Goal: Information Seeking & Learning: Learn about a topic

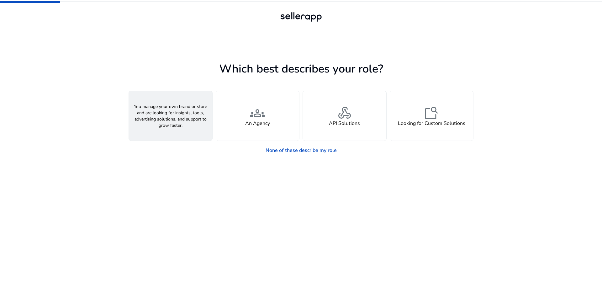
click at [172, 120] on span "person" at bounding box center [170, 112] width 15 height 15
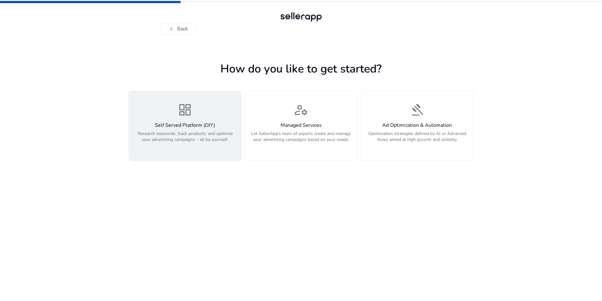
click at [172, 148] on p "Research keywords, track products, and optimize your advertising campaigns – al…" at bounding box center [185, 139] width 105 height 19
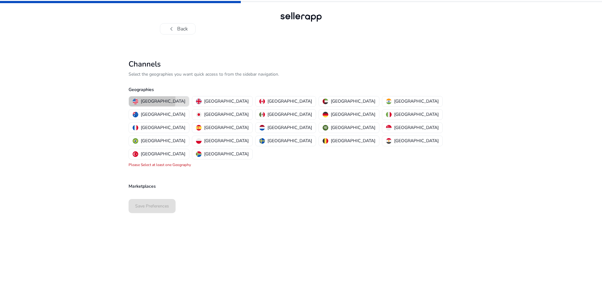
click at [148, 104] on p "[GEOGRAPHIC_DATA]" at bounding box center [163, 101] width 45 height 7
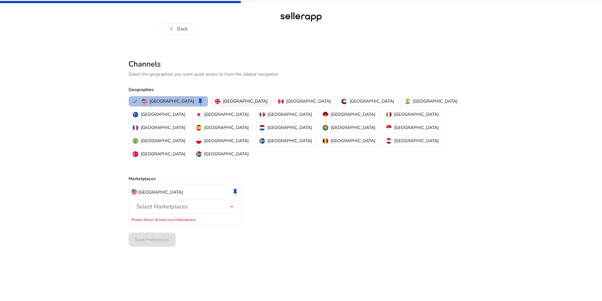
click at [224, 104] on p "United Kingdom" at bounding box center [245, 101] width 45 height 7
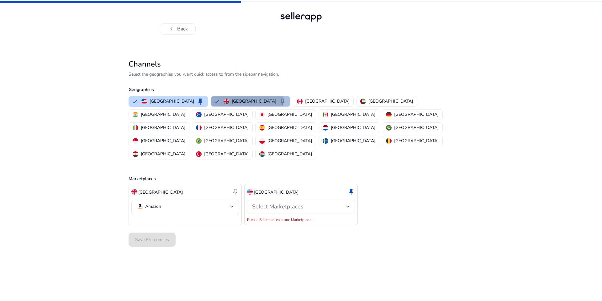
click at [232, 104] on p "United Kingdom" at bounding box center [254, 101] width 45 height 7
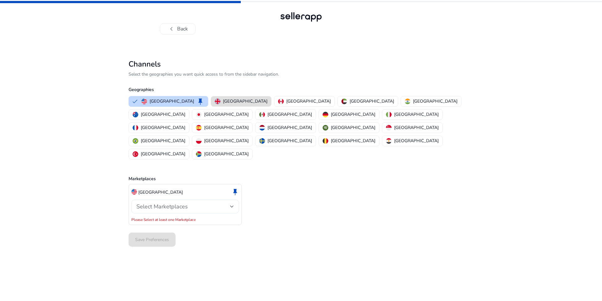
click at [229, 203] on div "Select Marketplaces" at bounding box center [183, 206] width 94 height 7
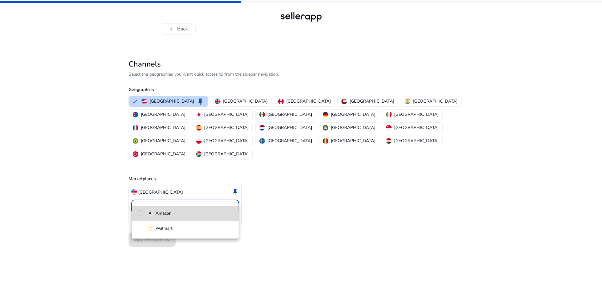
click at [138, 214] on mat-pseudo-checkbox at bounding box center [140, 213] width 6 height 6
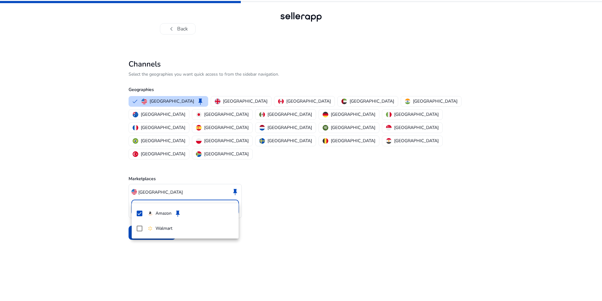
click at [108, 158] on div at bounding box center [301, 150] width 602 height 301
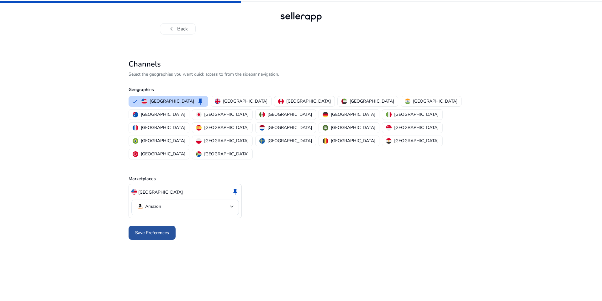
click at [152, 229] on span "Save Preferences" at bounding box center [152, 232] width 34 height 7
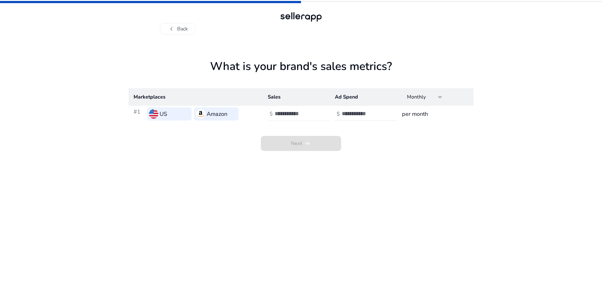
click at [273, 117] on div "$" at bounding box center [271, 114] width 7 height 6
click at [345, 117] on input "number" at bounding box center [363, 113] width 42 height 7
click at [275, 117] on input "number" at bounding box center [296, 113] width 42 height 7
type input "******"
click at [344, 117] on input "number" at bounding box center [363, 113] width 42 height 7
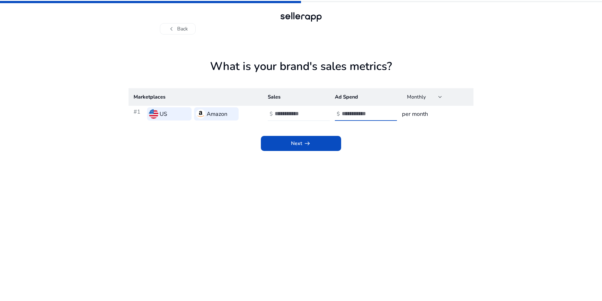
drag, startPoint x: 355, startPoint y: 124, endPoint x: 330, endPoint y: 124, distance: 24.1
click at [330, 122] on td "$ ***" at bounding box center [363, 114] width 67 height 16
type input "***"
drag, startPoint x: 298, startPoint y: 124, endPoint x: 235, endPoint y: 124, distance: 62.7
click at [238, 122] on tr "#1 US Amazon $ ****** $ *** per month" at bounding box center [301, 114] width 345 height 16
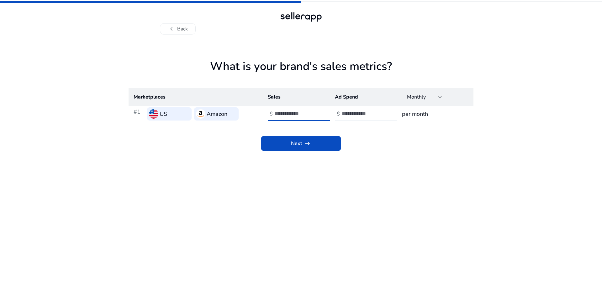
type input "***"
click at [405, 143] on div "Next arrow_right_alt" at bounding box center [301, 136] width 345 height 29
click at [299, 147] on span "Next arrow_right_alt" at bounding box center [301, 144] width 20 height 8
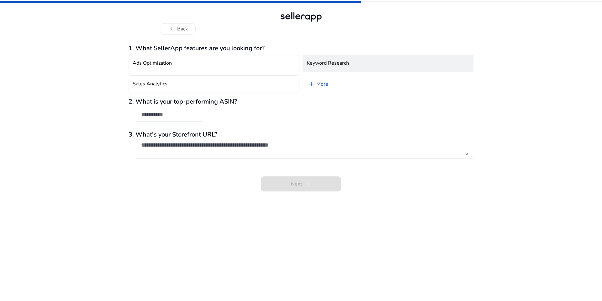
click at [336, 66] on h4 "Keyword Research" at bounding box center [328, 63] width 42 height 6
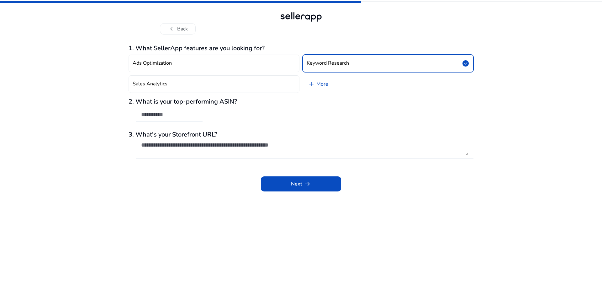
click at [153, 118] on input "text" at bounding box center [169, 114] width 56 height 7
paste input "**********"
type input "**********"
click at [319, 91] on link "add More" at bounding box center [318, 84] width 31 height 18
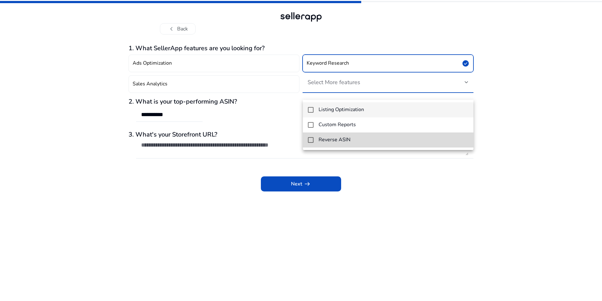
click at [312, 139] on mat-pseudo-checkbox at bounding box center [311, 140] width 6 height 6
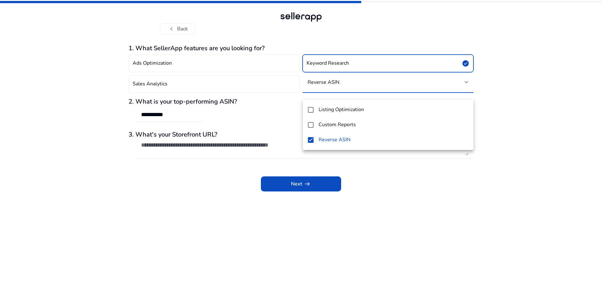
click at [94, 95] on div at bounding box center [301, 150] width 602 height 301
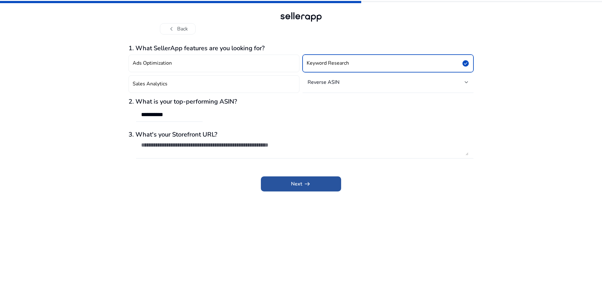
click at [299, 187] on span "Next arrow_right_alt" at bounding box center [301, 184] width 20 height 8
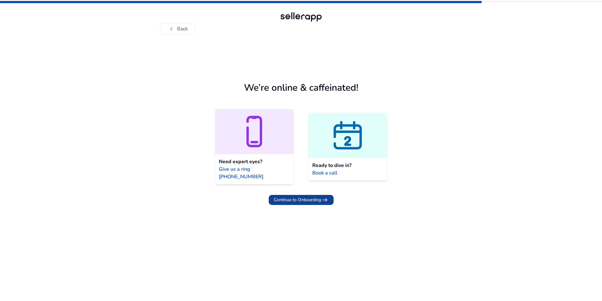
click at [304, 203] on span "Continue to Onboarding" at bounding box center [297, 199] width 47 height 7
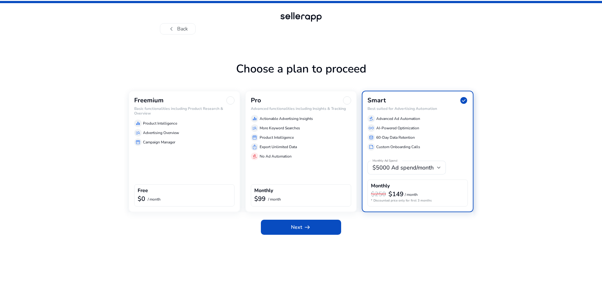
click at [174, 195] on div "Free" at bounding box center [184, 190] width 93 height 7
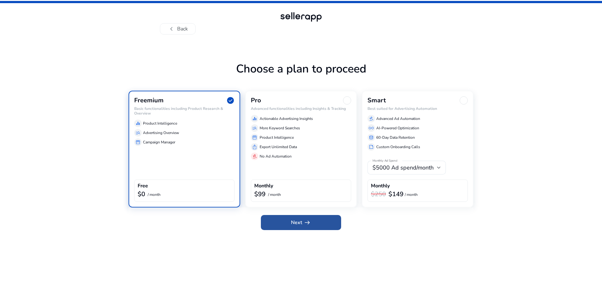
click at [303, 226] on app-icon "arrow_right_alt" at bounding box center [306, 223] width 9 height 8
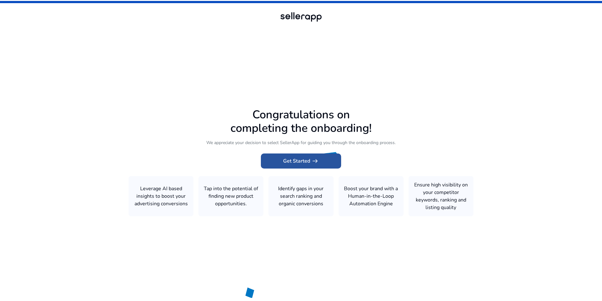
click at [297, 161] on span "Get Started arrow_right_alt" at bounding box center [301, 161] width 36 height 8
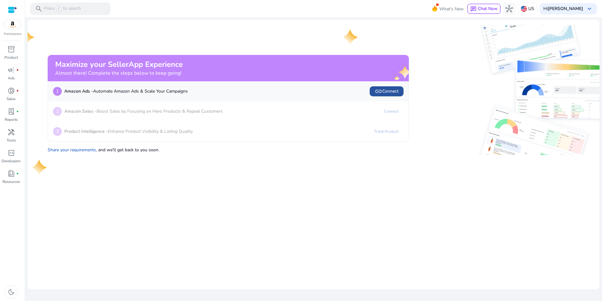
click at [381, 95] on span "link" at bounding box center [379, 91] width 8 height 8
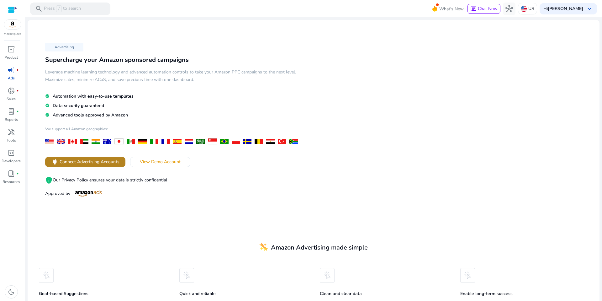
click at [101, 165] on span "Connect Advertising Accounts" at bounding box center [90, 161] width 60 height 7
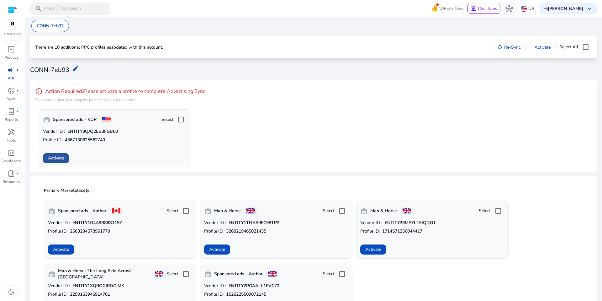
click at [58, 161] on span "Activate" at bounding box center [56, 158] width 16 height 7
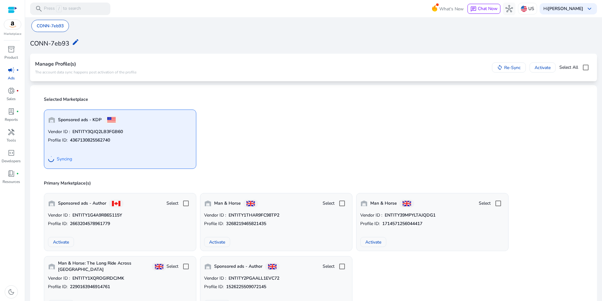
click at [268, 158] on div "warehouse Sponsored ads - KDP Vendor ID : ENTITY3QJQ2LB3FGB60 Profile ID: 43671…" at bounding box center [313, 136] width 547 height 64
click at [535, 71] on span "Activate" at bounding box center [543, 67] width 16 height 7
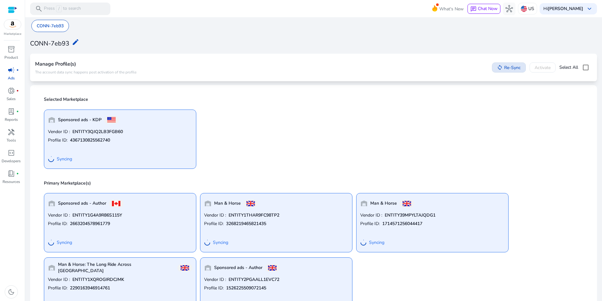
click at [504, 71] on span "Re-Sync" at bounding box center [512, 67] width 17 height 7
click at [59, 26] on p "CONN-7eb93" at bounding box center [50, 26] width 27 height 7
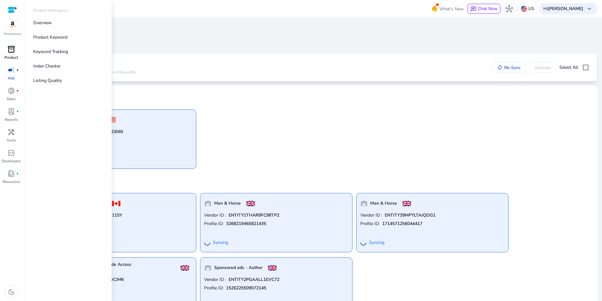
click at [11, 51] on span "inventory_2" at bounding box center [12, 49] width 8 height 8
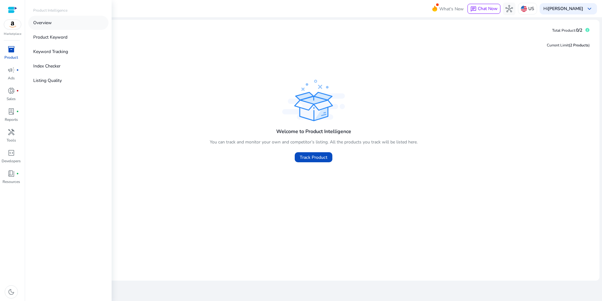
click at [50, 25] on p "Overview" at bounding box center [42, 22] width 18 height 7
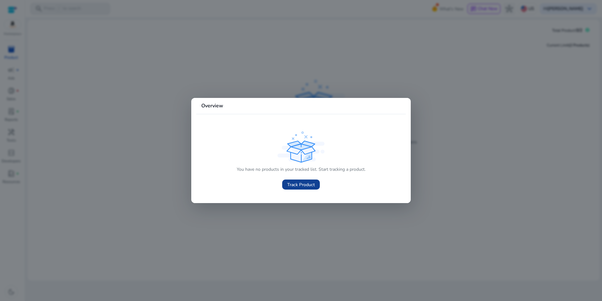
click at [302, 184] on span "Track Product" at bounding box center [301, 184] width 28 height 7
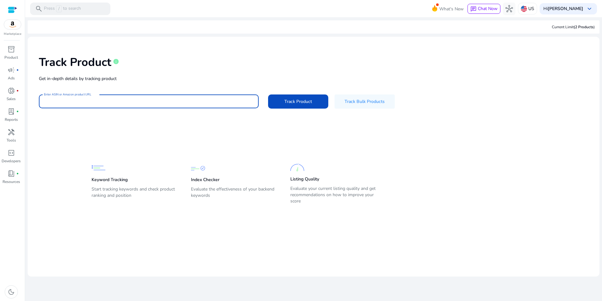
click at [54, 105] on input "Enter ASIN or Amazon product URL" at bounding box center [149, 101] width 210 height 7
type input "**********"
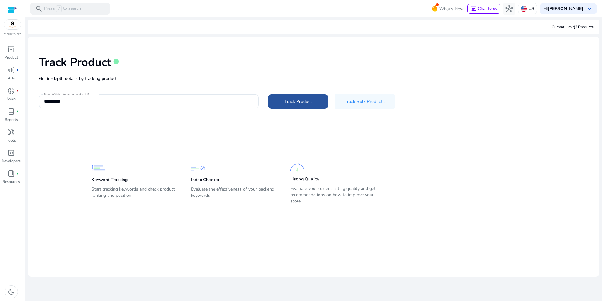
click at [302, 105] on span "Track Product" at bounding box center [298, 101] width 28 height 7
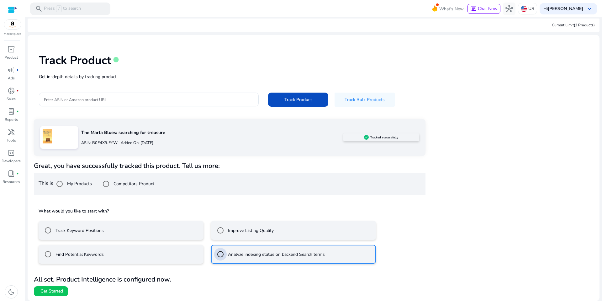
scroll to position [16, 0]
click at [55, 291] on span "Get Started" at bounding box center [51, 291] width 23 height 6
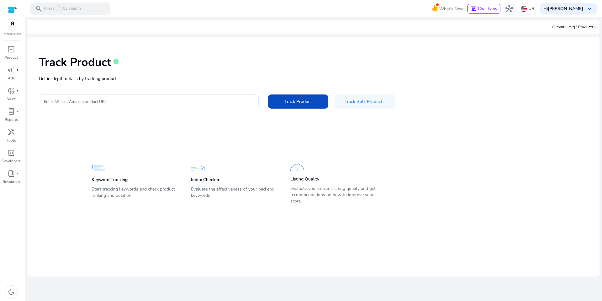
click at [12, 25] on img at bounding box center [12, 24] width 17 height 9
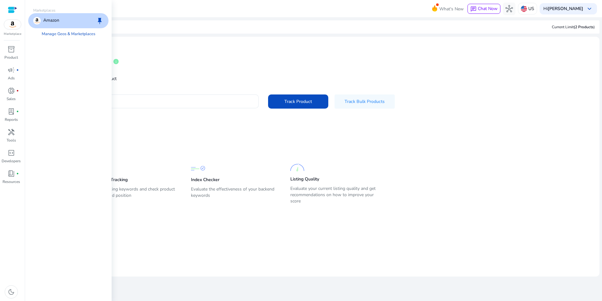
click at [12, 8] on div at bounding box center [12, 9] width 9 height 7
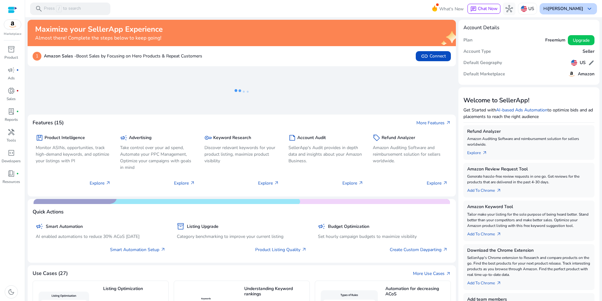
click at [572, 9] on b "[PERSON_NAME]" at bounding box center [565, 9] width 35 height 6
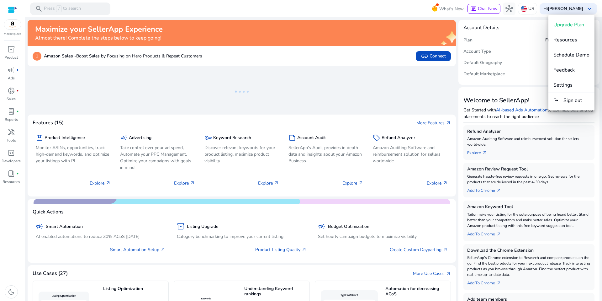
click at [351, 34] on div at bounding box center [301, 150] width 602 height 301
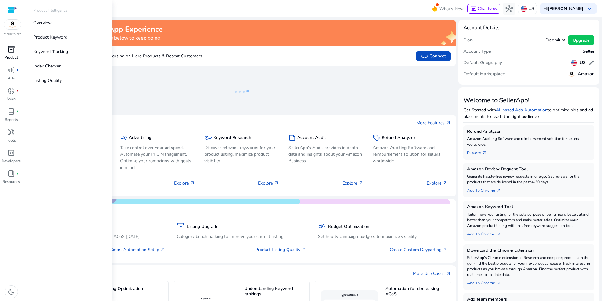
click at [11, 53] on span "inventory_2" at bounding box center [12, 49] width 8 height 8
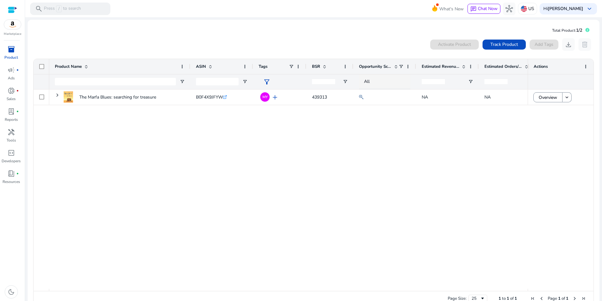
click at [185, 35] on mat-card "Total Product: 1/2 0 products selected Activate Product Track Product Add Tags …" at bounding box center [314, 167] width 572 height 295
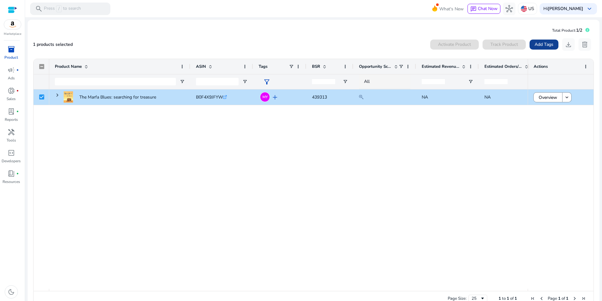
click at [536, 47] on span "Add Tags" at bounding box center [544, 44] width 19 height 7
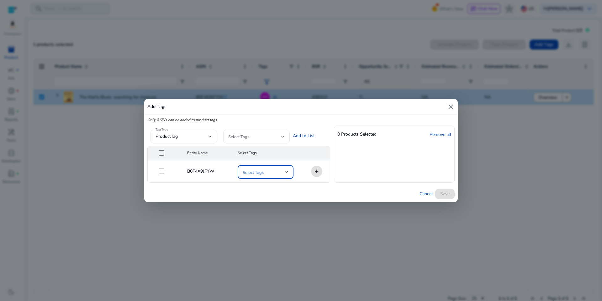
click at [285, 175] on div at bounding box center [287, 172] width 4 height 8
click at [244, 205] on mat-pseudo-checkbox at bounding box center [245, 205] width 6 height 6
click at [286, 173] on div at bounding box center [301, 150] width 602 height 301
click at [250, 193] on div "Cancel Save" at bounding box center [301, 194] width 314 height 16
click at [426, 195] on span "Cancel" at bounding box center [426, 193] width 13 height 7
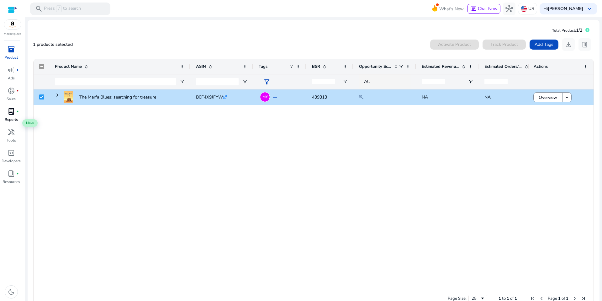
click at [12, 115] on span "lab_profile" at bounding box center [12, 112] width 8 height 8
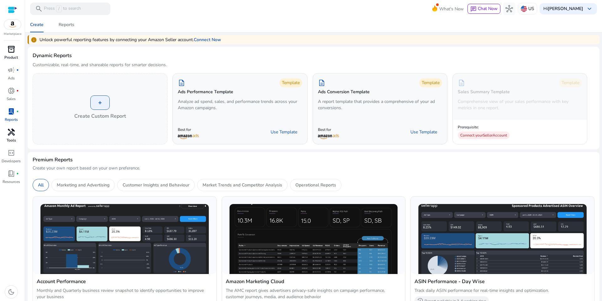
click at [12, 136] on span "handyman" at bounding box center [12, 132] width 8 height 8
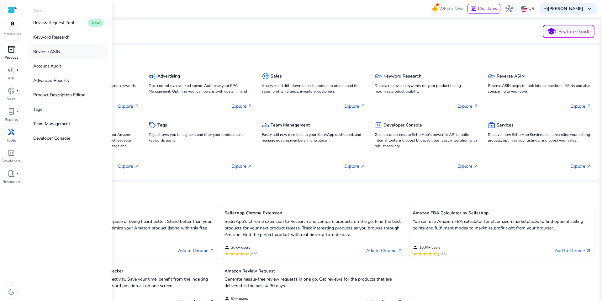
click at [50, 55] on p "Reverse ASIN" at bounding box center [46, 51] width 27 height 7
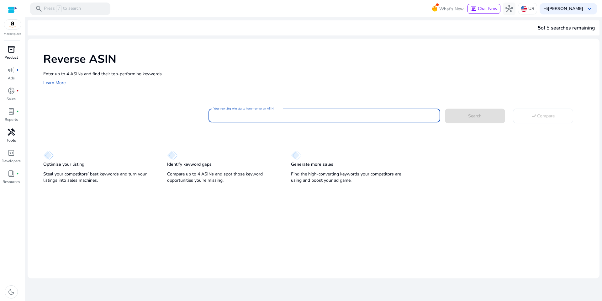
click at [235, 119] on input "Your next big win starts here—enter an ASIN" at bounding box center [324, 115] width 221 height 7
click at [220, 119] on input "Your next big win starts here—enter an ASIN" at bounding box center [324, 115] width 221 height 7
paste input "**********"
type input "**********"
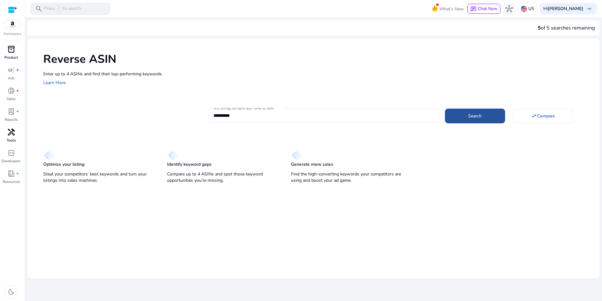
click at [470, 123] on span at bounding box center [475, 115] width 60 height 15
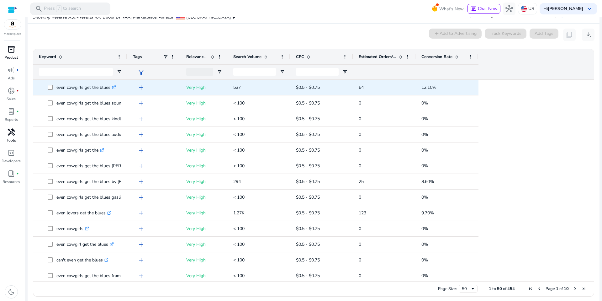
scroll to position [70, 0]
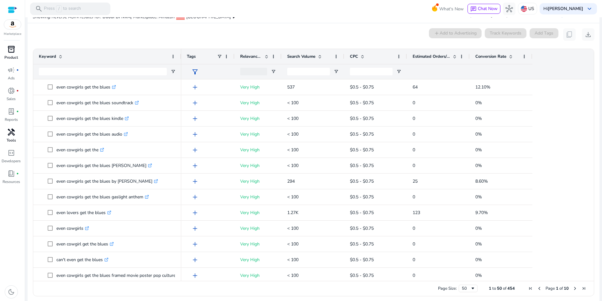
drag, startPoint x: 127, startPoint y: 61, endPoint x: 181, endPoint y: 66, distance: 54.2
click at [181, 64] on div at bounding box center [181, 56] width 3 height 15
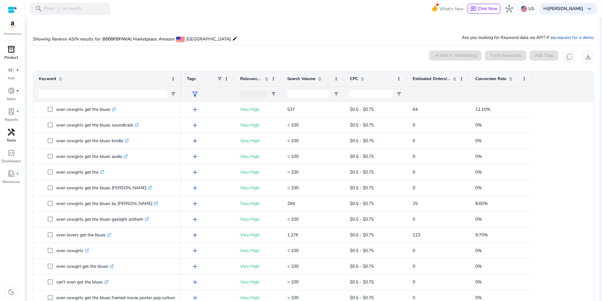
scroll to position [79, 0]
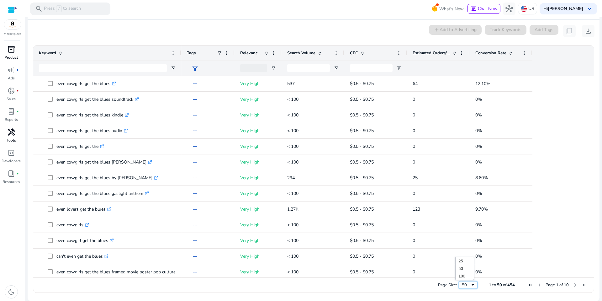
click at [470, 284] on span "Page Size" at bounding box center [472, 284] width 5 height 5
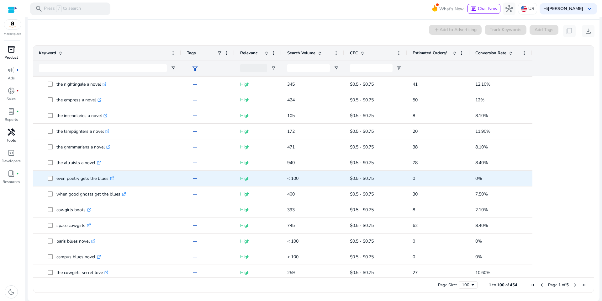
scroll to position [731, 0]
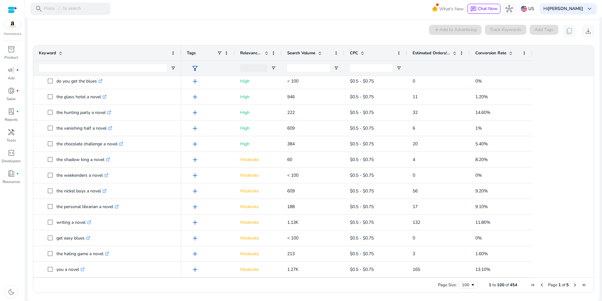
drag, startPoint x: 571, startPoint y: 283, endPoint x: 569, endPoint y: 280, distance: 3.3
click at [573, 283] on span "Next Page" at bounding box center [575, 284] width 5 height 5
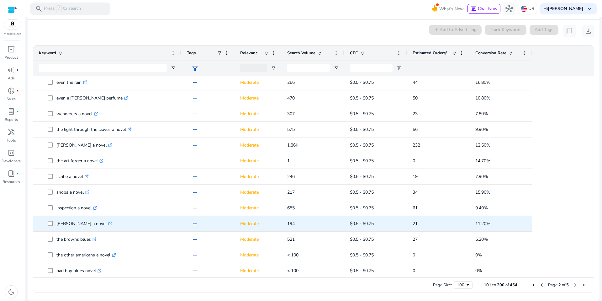
scroll to position [731, 0]
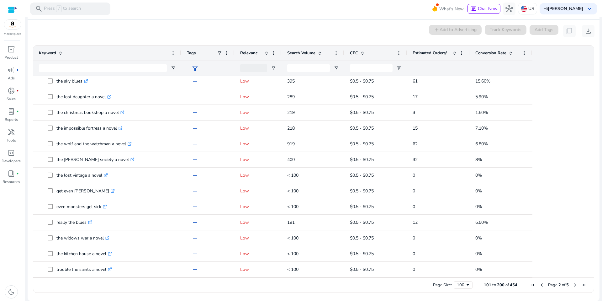
click at [569, 284] on span "Page 2 of 5" at bounding box center [559, 285] width 60 height 6
click at [573, 283] on span "Next Page" at bounding box center [575, 284] width 5 height 5
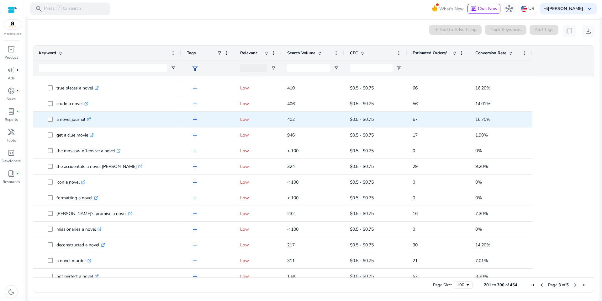
scroll to position [1150, 0]
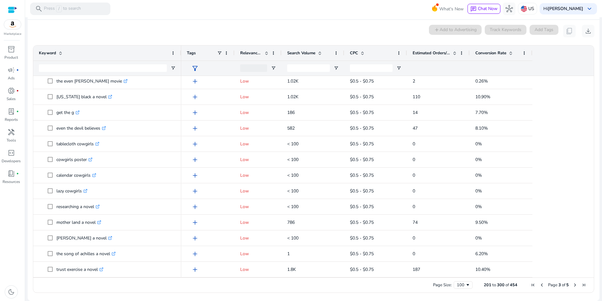
click at [573, 283] on span "Next Page" at bounding box center [575, 284] width 5 height 5
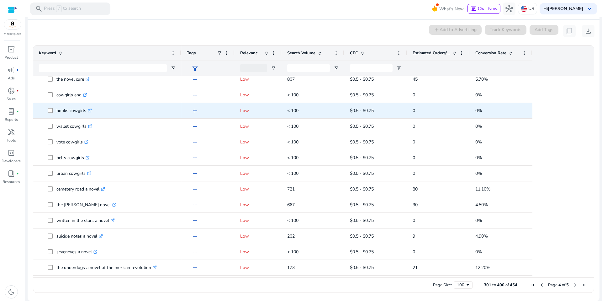
scroll to position [1045, 0]
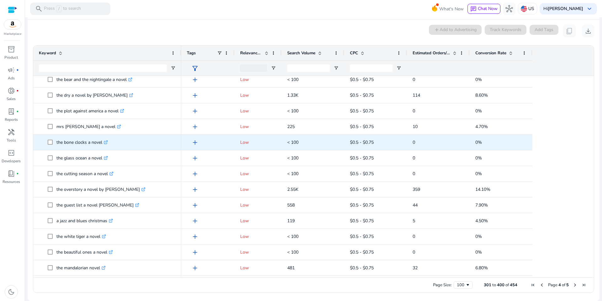
scroll to position [1366, 0]
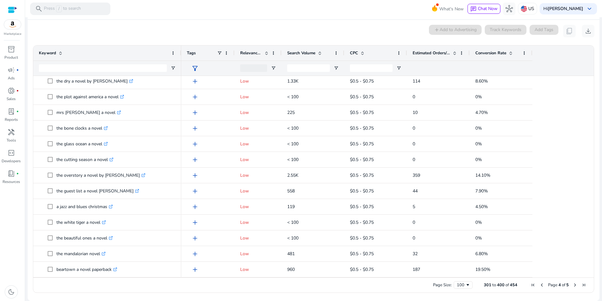
drag, startPoint x: 573, startPoint y: 283, endPoint x: 559, endPoint y: 280, distance: 13.5
click at [573, 283] on span "Next Page" at bounding box center [575, 284] width 5 height 5
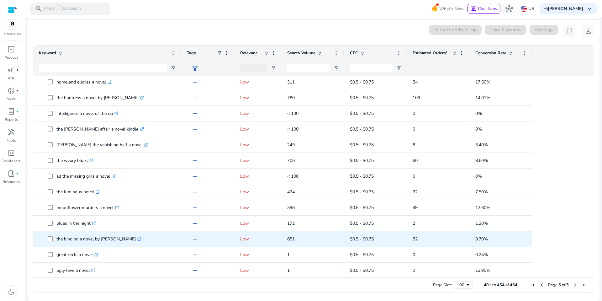
scroll to position [314, 0]
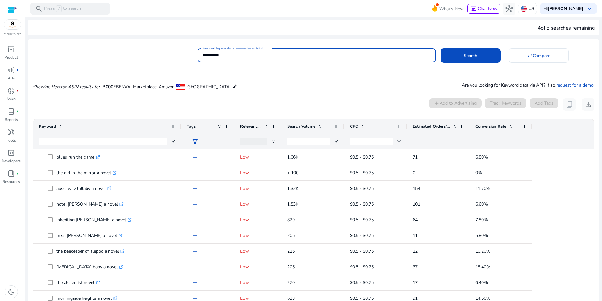
click at [214, 57] on input "**********" at bounding box center [317, 55] width 228 height 7
click at [234, 55] on input "**********" at bounding box center [317, 55] width 228 height 7
drag, startPoint x: 236, startPoint y: 57, endPoint x: 188, endPoint y: 55, distance: 48.3
click at [188, 55] on div "**********" at bounding box center [311, 54] width 567 height 15
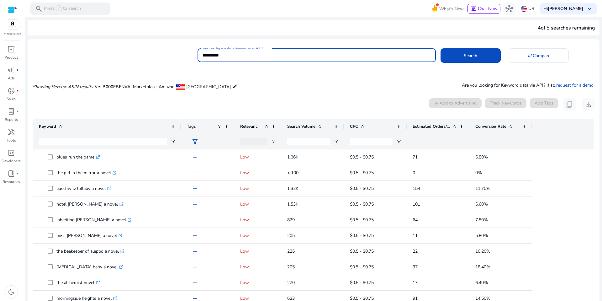
paste input
type input "**********"
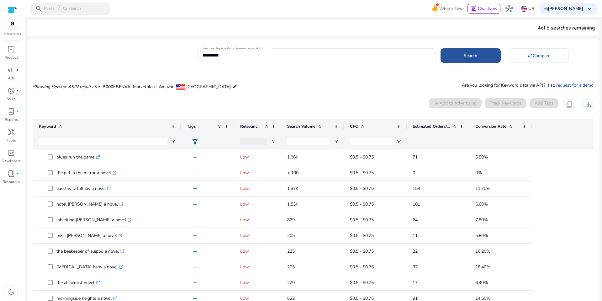
click at [477, 57] on span "Search" at bounding box center [470, 55] width 13 height 7
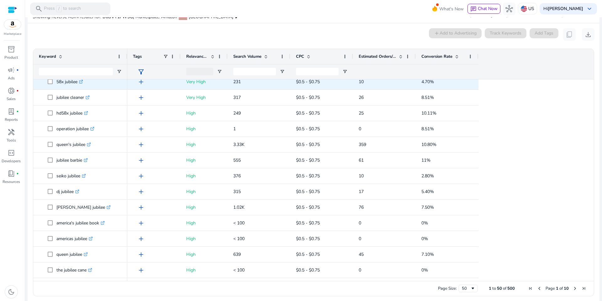
scroll to position [418, 0]
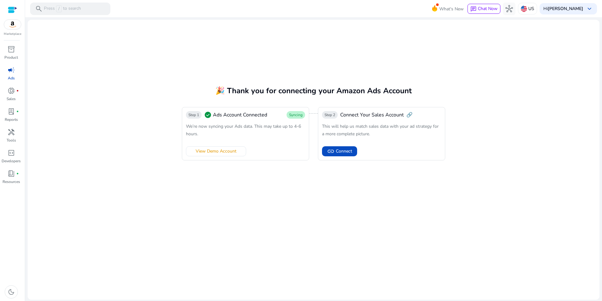
click at [237, 63] on mat-card "🎉 Thank you for connecting your Amazon Ads Account Step 1 check_circle Ads Acco…" at bounding box center [314, 160] width 572 height 280
click at [166, 73] on mat-card "🎉 Thank you for connecting your Amazon Ads Account Step 1 check_circle Ads Acco…" at bounding box center [314, 160] width 572 height 280
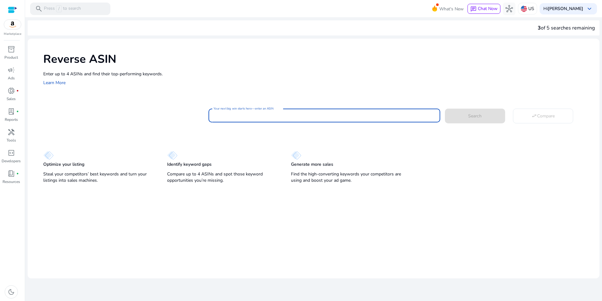
click at [236, 119] on input "Your next big win starts here—enter an ASIN" at bounding box center [324, 115] width 221 height 7
paste input "**********"
click at [445, 108] on button "Search" at bounding box center [475, 115] width 60 height 14
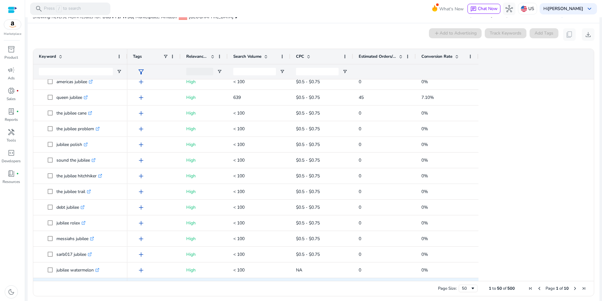
scroll to position [583, 0]
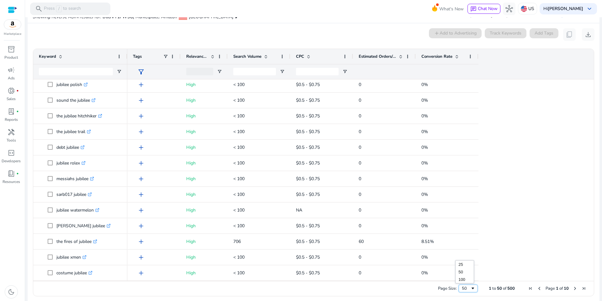
click at [470, 291] on span "Page Size" at bounding box center [472, 288] width 5 height 5
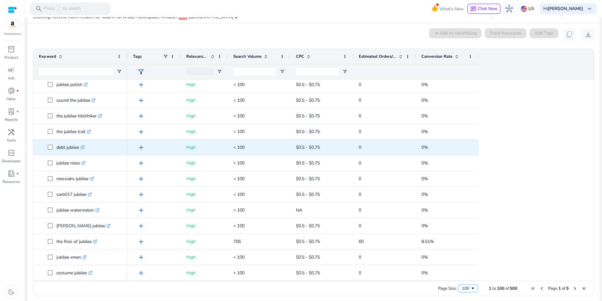
scroll to position [610, 0]
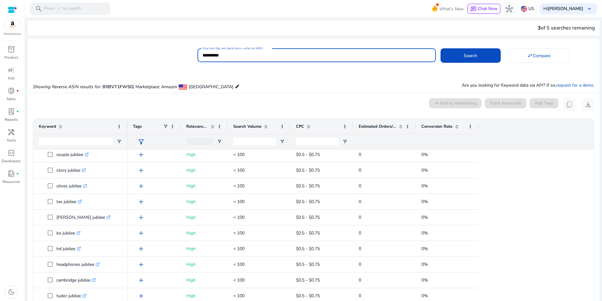
drag, startPoint x: 237, startPoint y: 56, endPoint x: 170, endPoint y: 56, distance: 66.8
click at [172, 56] on div "**********" at bounding box center [311, 54] width 567 height 15
paste input
click at [450, 57] on span at bounding box center [471, 55] width 60 height 15
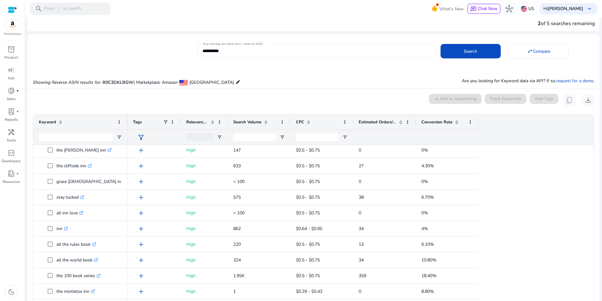
scroll to position [0, 0]
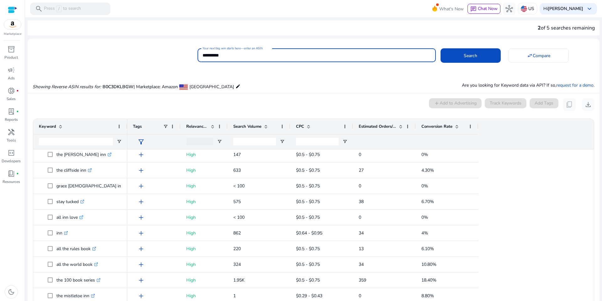
drag, startPoint x: 237, startPoint y: 57, endPoint x: 170, endPoint y: 55, distance: 66.5
click at [171, 55] on div "**********" at bounding box center [311, 54] width 567 height 15
paste input
click at [441, 48] on button "Search" at bounding box center [471, 55] width 60 height 14
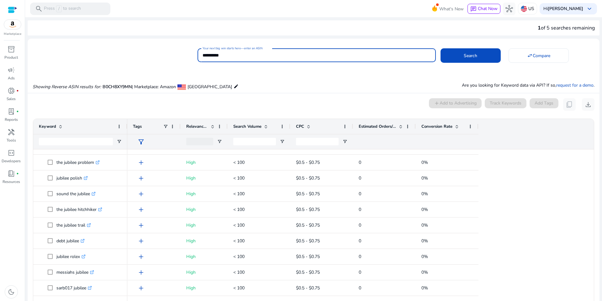
drag, startPoint x: 235, startPoint y: 55, endPoint x: 184, endPoint y: 55, distance: 50.8
click at [189, 55] on div "**********" at bounding box center [311, 54] width 567 height 15
paste input
type input "**********"
drag, startPoint x: 247, startPoint y: 57, endPoint x: 141, endPoint y: 57, distance: 106.0
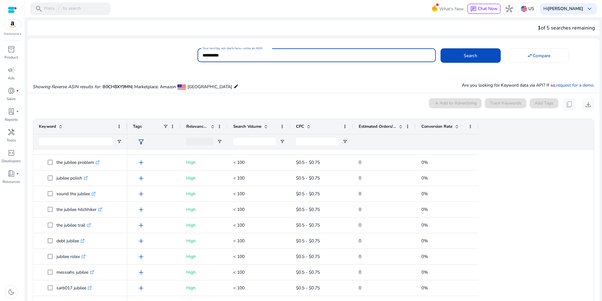
click at [141, 57] on div "**********" at bounding box center [311, 54] width 567 height 15
click at [462, 56] on span at bounding box center [471, 55] width 60 height 15
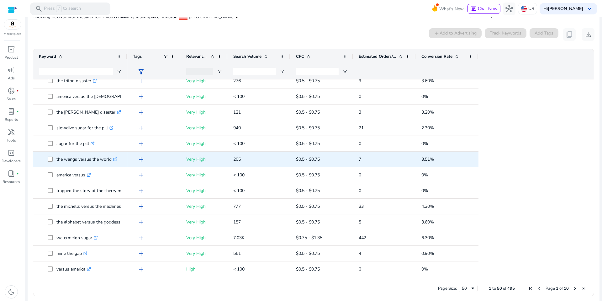
scroll to position [209, 0]
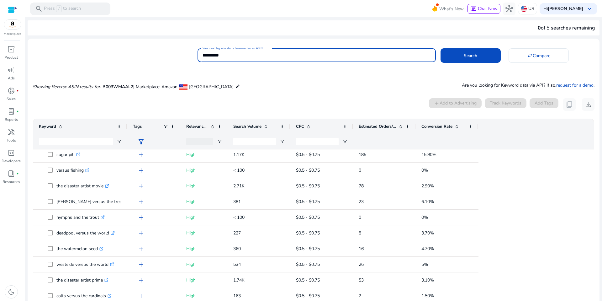
drag, startPoint x: 238, startPoint y: 55, endPoint x: 173, endPoint y: 56, distance: 64.3
click at [179, 56] on div "**********" at bounding box center [311, 54] width 567 height 15
paste input
type input "**********"
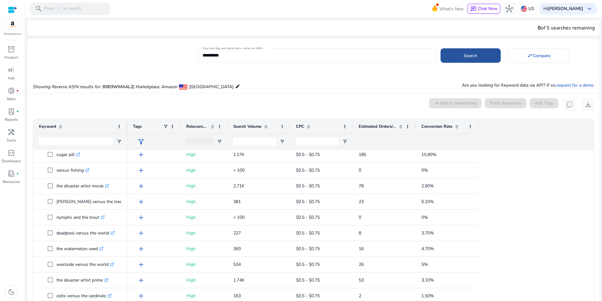
click at [452, 56] on span at bounding box center [471, 55] width 60 height 15
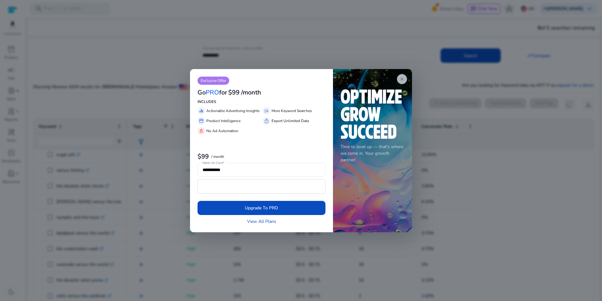
click at [407, 79] on app-icon "close" at bounding box center [402, 79] width 10 height 10
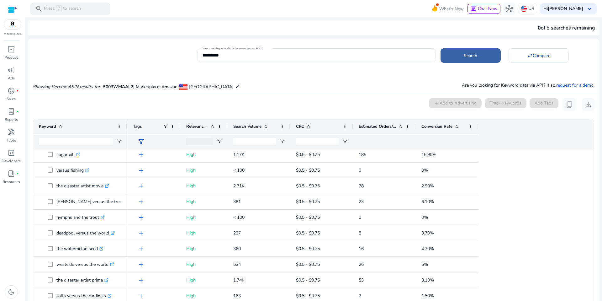
click at [470, 58] on span "Search" at bounding box center [470, 55] width 13 height 7
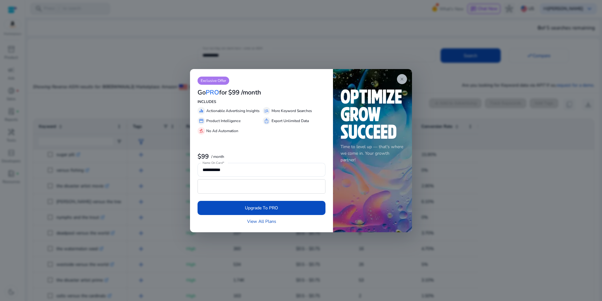
click at [404, 79] on span "close" at bounding box center [401, 79] width 5 height 5
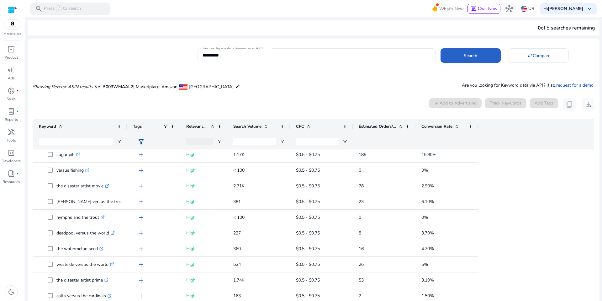
click at [177, 71] on div "Showing Reverse ASIN results for: B003WMAAL2 | Marketplace: Amazon [GEOGRAPHIC_…" at bounding box center [314, 80] width 572 height 26
click at [234, 56] on input "**********" at bounding box center [317, 55] width 228 height 7
click at [468, 59] on span "Search" at bounding box center [470, 55] width 13 height 7
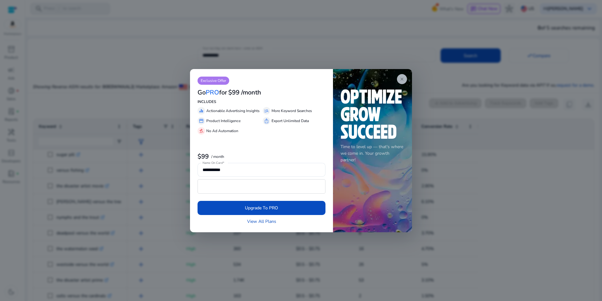
click at [404, 80] on span "close" at bounding box center [401, 79] width 5 height 5
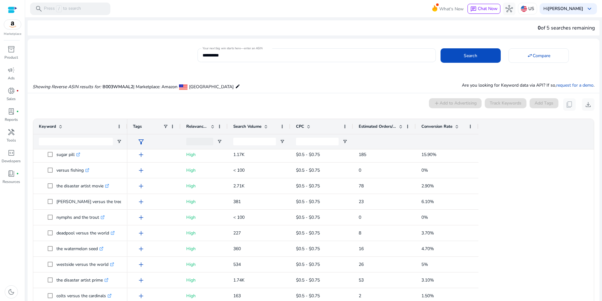
click at [129, 67] on mat-card "**********" at bounding box center [314, 54] width 572 height 25
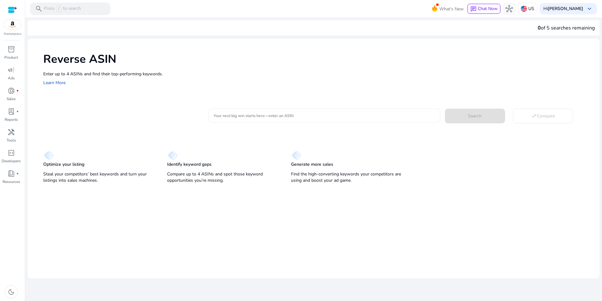
click at [233, 119] on input "Your next big win starts here—enter an ASIN" at bounding box center [324, 115] width 221 height 7
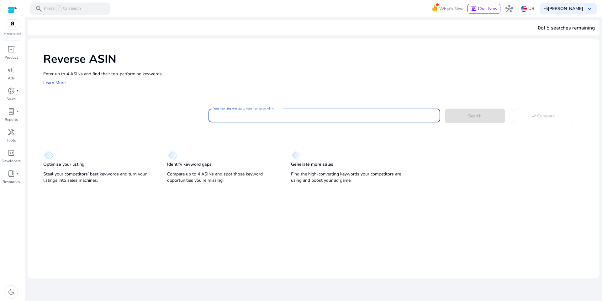
paste input "**********"
click at [466, 122] on span at bounding box center [475, 115] width 60 height 15
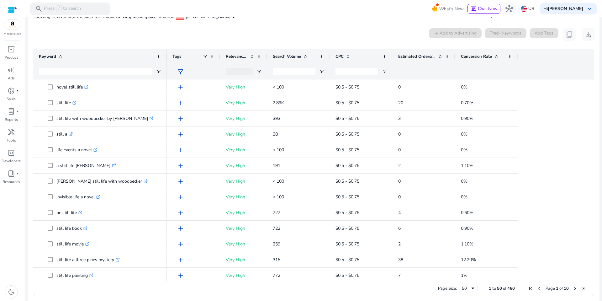
drag, startPoint x: 127, startPoint y: 61, endPoint x: 166, endPoint y: 62, distance: 39.5
click at [166, 62] on div at bounding box center [166, 56] width 3 height 15
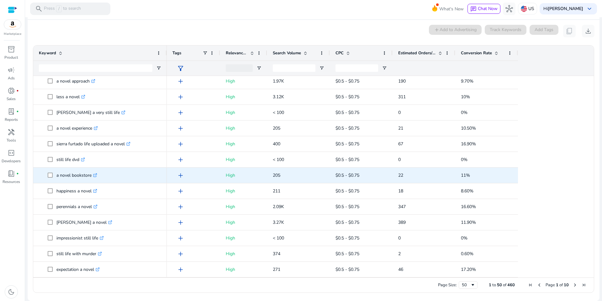
scroll to position [79, 0]
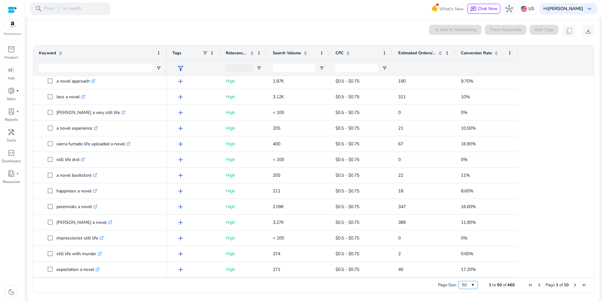
click at [471, 286] on span "Page Size" at bounding box center [472, 284] width 5 height 5
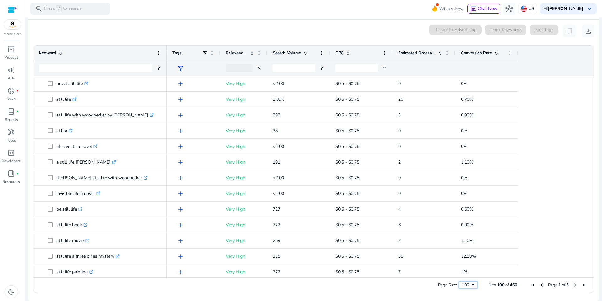
scroll to position [0, 0]
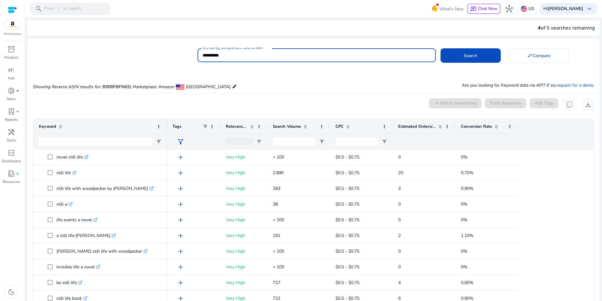
drag, startPoint x: 239, startPoint y: 57, endPoint x: 166, endPoint y: 55, distance: 73.7
click at [169, 55] on div "**********" at bounding box center [311, 54] width 567 height 15
paste input
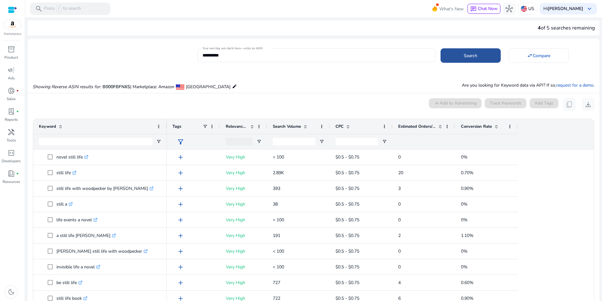
click at [461, 55] on span at bounding box center [471, 55] width 60 height 15
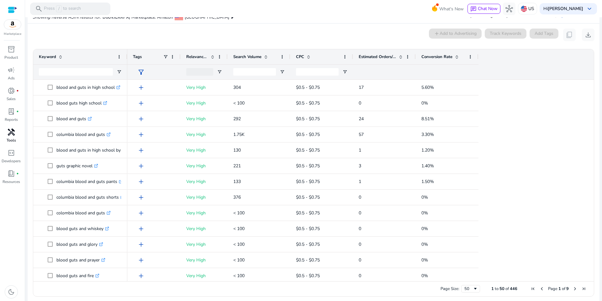
scroll to position [70, 0]
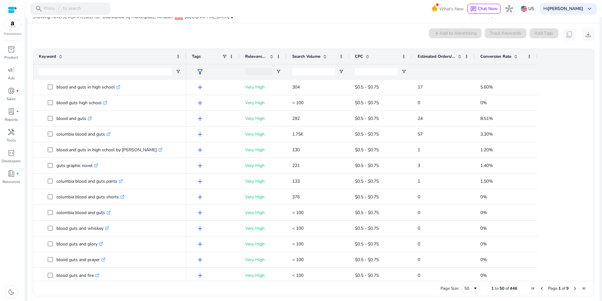
drag, startPoint x: 126, startPoint y: 59, endPoint x: 247, endPoint y: 86, distance: 123.3
click at [186, 59] on div at bounding box center [186, 56] width 3 height 15
click at [473, 291] on span "Page Size" at bounding box center [475, 288] width 5 height 5
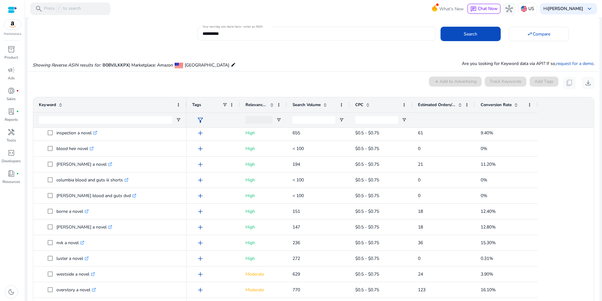
scroll to position [0, 0]
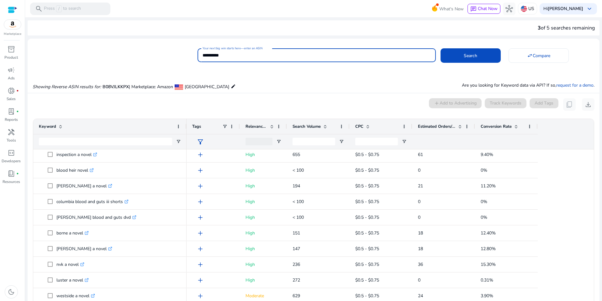
drag, startPoint x: 232, startPoint y: 56, endPoint x: 177, endPoint y: 53, distance: 54.6
click at [181, 54] on div "**********" at bounding box center [311, 54] width 567 height 15
paste input
type input "**********"
click at [468, 57] on span "Search" at bounding box center [470, 55] width 13 height 7
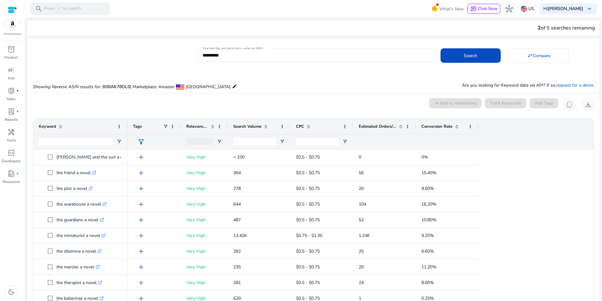
scroll to position [70, 0]
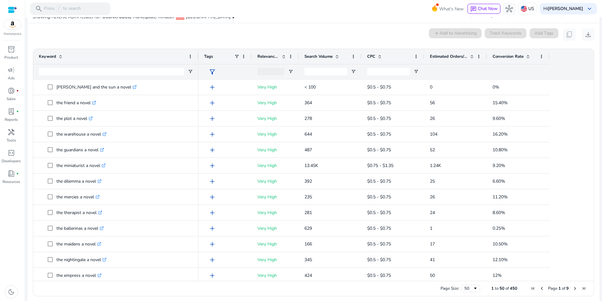
drag, startPoint x: 126, startPoint y: 62, endPoint x: 187, endPoint y: 58, distance: 60.3
click at [197, 60] on div at bounding box center [198, 56] width 3 height 15
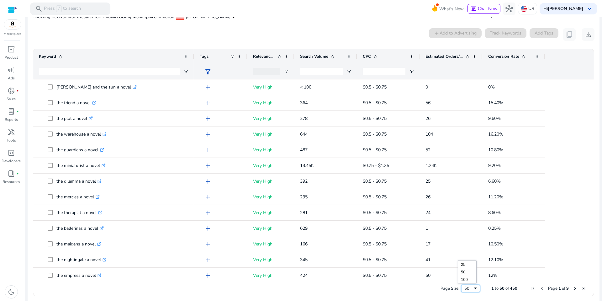
click at [473, 291] on span "Page Size" at bounding box center [475, 288] width 5 height 5
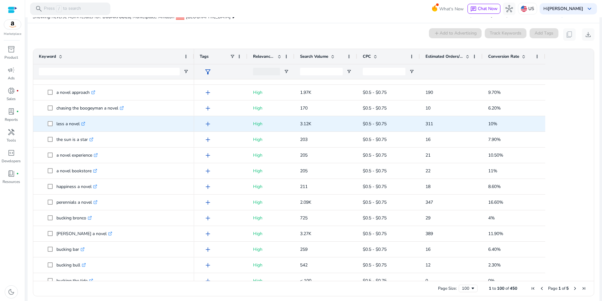
scroll to position [970, 0]
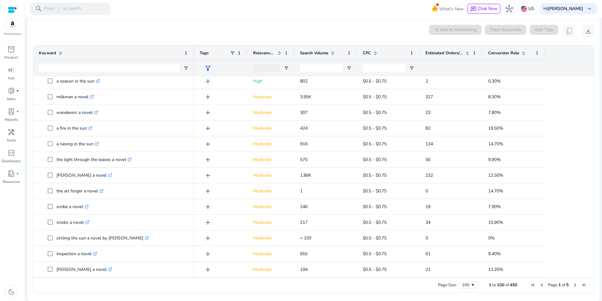
click at [573, 284] on span "Next Page" at bounding box center [575, 284] width 5 height 5
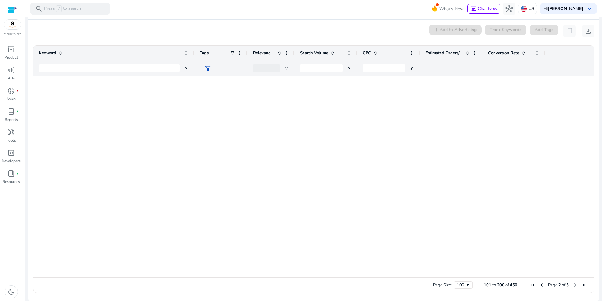
scroll to position [0, 0]
